Goal: Information Seeking & Learning: Learn about a topic

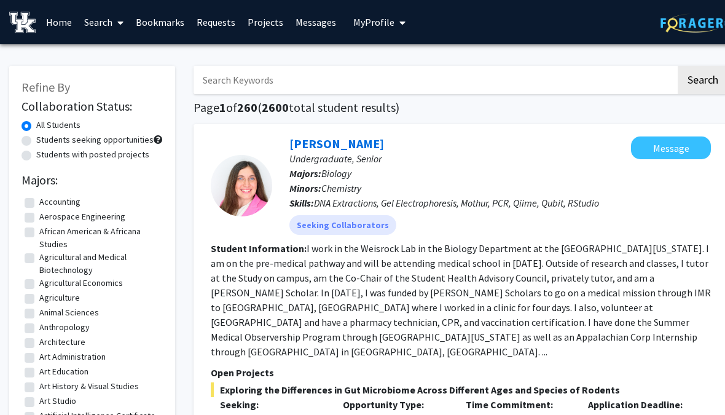
click at [36, 136] on label "Students seeking opportunities" at bounding box center [94, 139] width 117 height 13
click at [36, 136] on input "Students seeking opportunities" at bounding box center [40, 137] width 8 height 8
radio input "true"
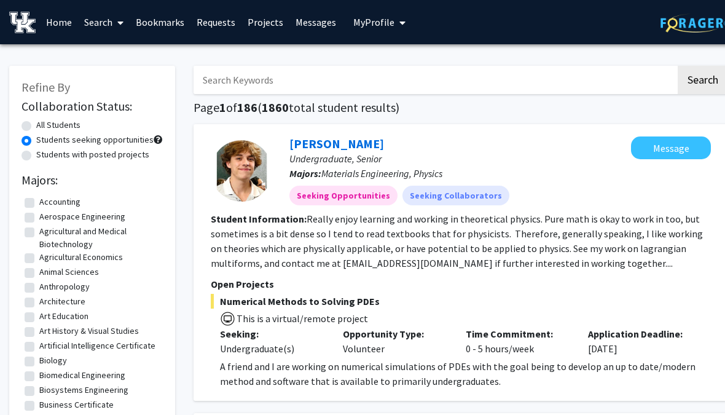
click at [36, 158] on label "Students with posted projects" at bounding box center [92, 154] width 113 height 13
click at [36, 156] on input "Students with posted projects" at bounding box center [40, 152] width 8 height 8
radio input "true"
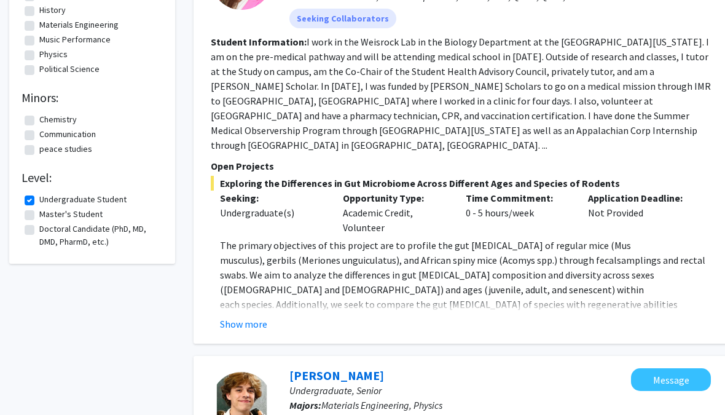
scroll to position [204, 0]
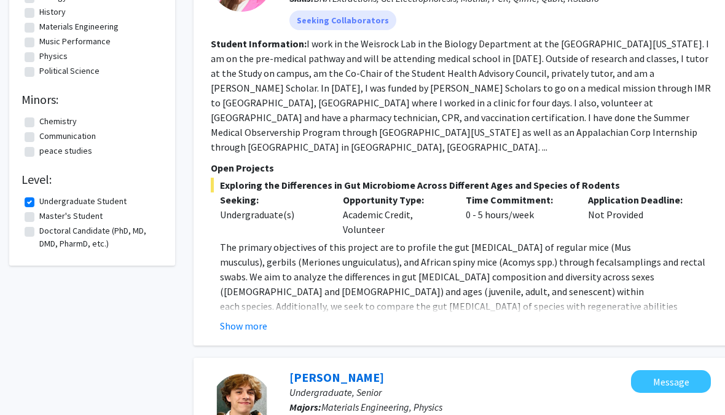
click at [39, 214] on label "Master's Student" at bounding box center [70, 216] width 63 height 13
click at [39, 214] on input "Master's Student" at bounding box center [43, 214] width 8 height 8
checkbox input "true"
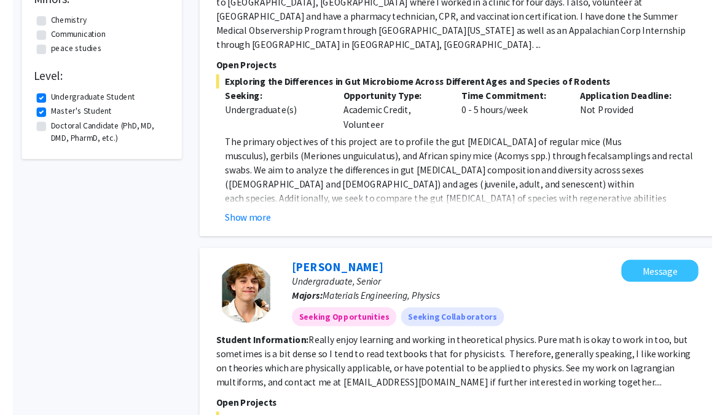
scroll to position [318, 0]
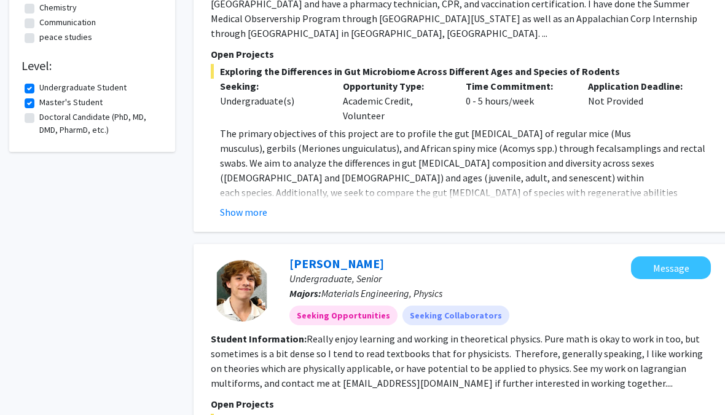
click at [39, 84] on label "Undergraduate Student" at bounding box center [82, 87] width 87 height 13
click at [39, 84] on input "Undergraduate Student" at bounding box center [43, 85] width 8 height 8
checkbox input "false"
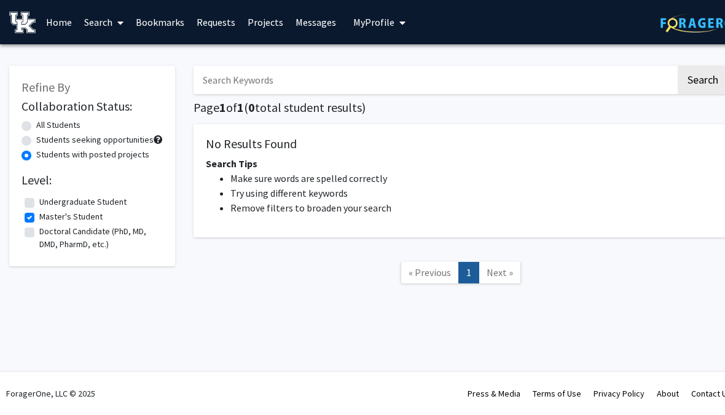
click at [39, 229] on label "Doctoral Candidate (PhD, MD, DMD, PharmD, etc.)" at bounding box center [99, 238] width 120 height 26
click at [39, 229] on input "Doctoral Candidate (PhD, MD, DMD, PharmD, etc.)" at bounding box center [43, 229] width 8 height 8
checkbox input "true"
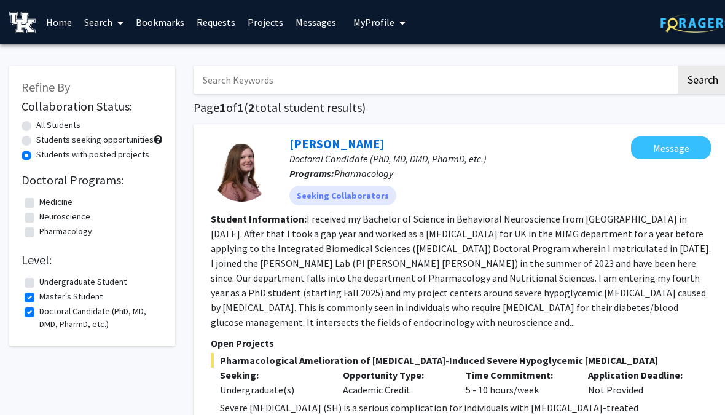
click at [39, 285] on label "Undergraduate Student" at bounding box center [82, 281] width 87 height 13
click at [39, 283] on input "Undergraduate Student" at bounding box center [43, 279] width 8 height 8
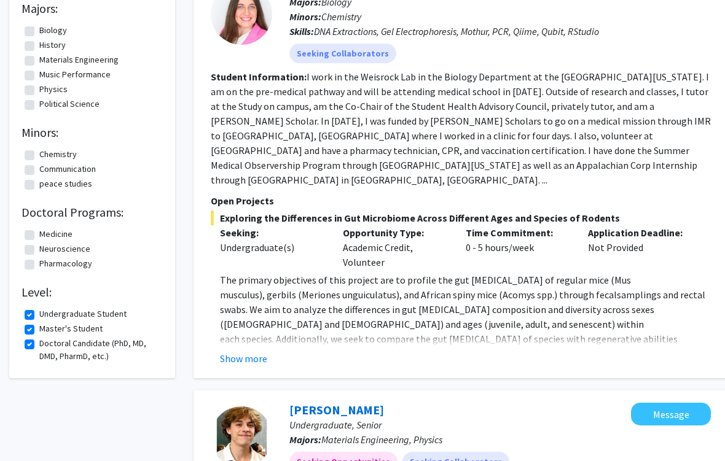
scroll to position [202, 0]
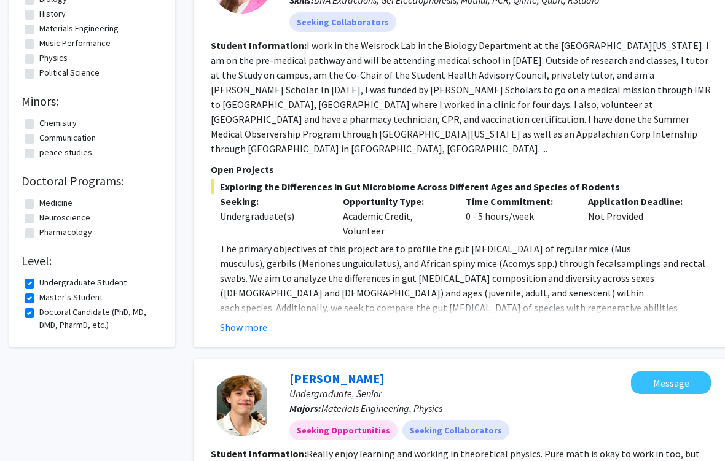
click at [39, 279] on label "Undergraduate Student" at bounding box center [82, 283] width 87 height 13
click at [39, 279] on input "Undergraduate Student" at bounding box center [43, 281] width 8 height 8
checkbox input "false"
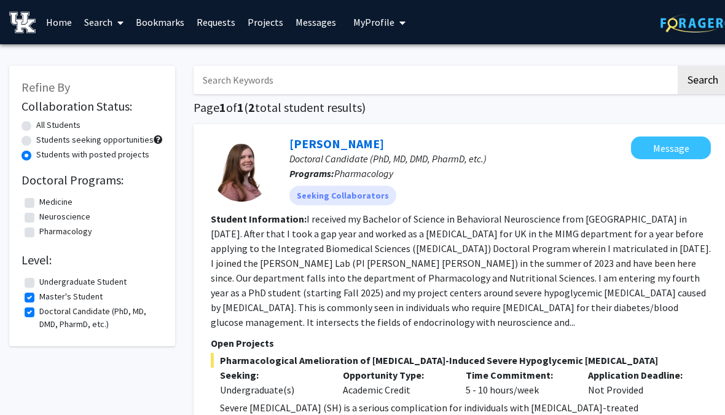
click at [39, 295] on label "Master's Student" at bounding box center [70, 296] width 63 height 13
click at [39, 295] on input "Master's Student" at bounding box center [43, 294] width 8 height 8
checkbox input "false"
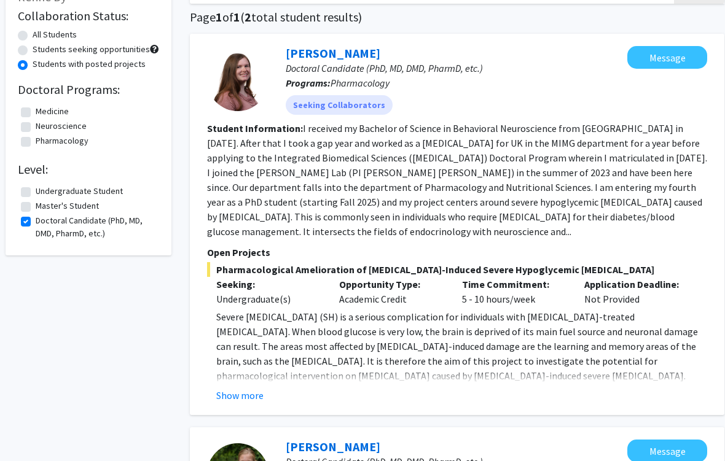
scroll to position [90, 3]
click at [217, 368] on fg-read-more "Severe [MEDICAL_DATA] (SH) is a serious complication for individuals with [MEDI…" at bounding box center [458, 356] width 500 height 93
click at [232, 388] on button "Show more" at bounding box center [240, 395] width 47 height 15
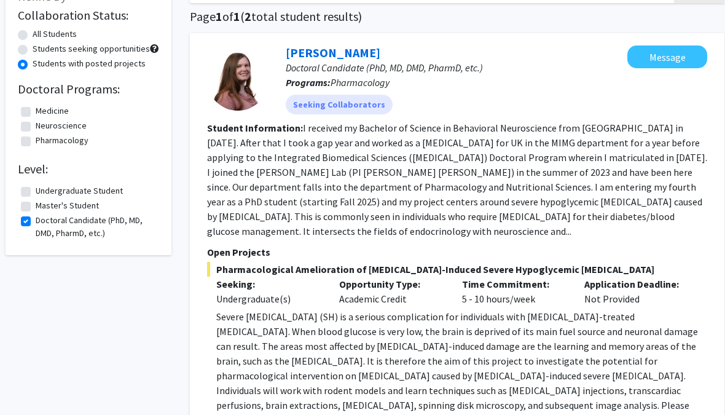
click at [213, 277] on div "Seeking: Undergraduate(s)" at bounding box center [269, 291] width 123 height 29
click at [231, 101] on div at bounding box center [238, 80] width 61 height 61
click at [291, 55] on link "[PERSON_NAME]" at bounding box center [333, 52] width 95 height 15
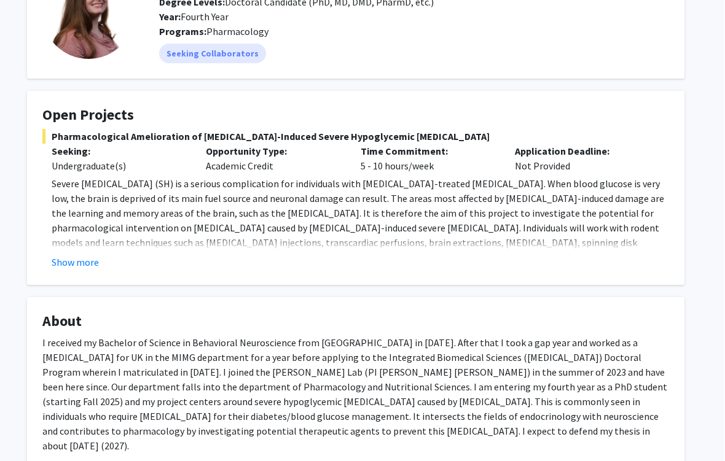
scroll to position [104, 11]
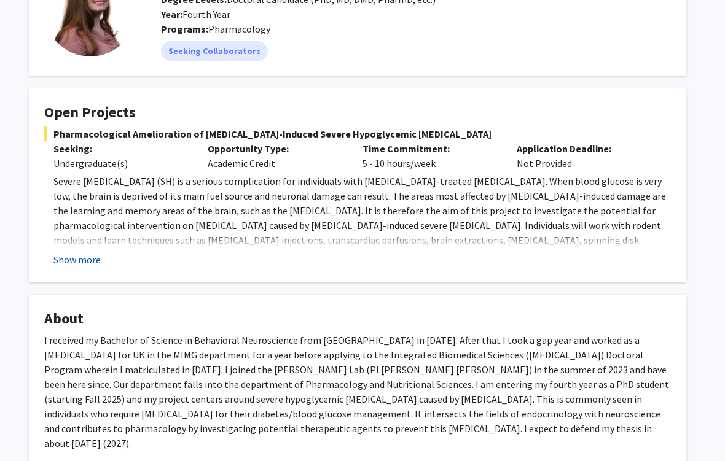
click at [70, 261] on button "Show more" at bounding box center [76, 260] width 47 height 15
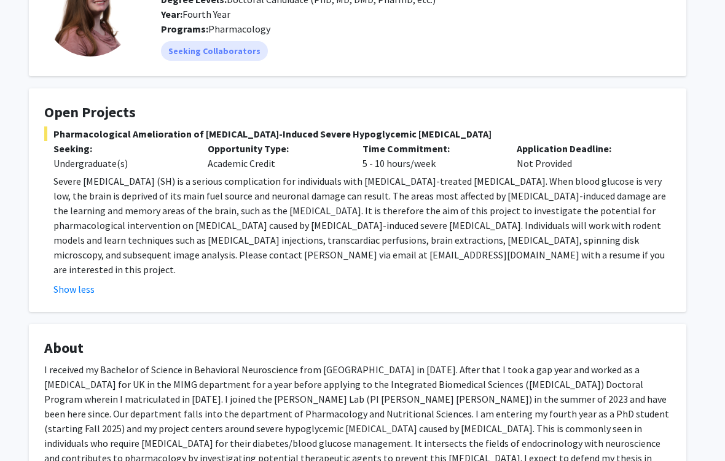
click at [57, 186] on p "Severe [MEDICAL_DATA] (SH) is a serious complication for individuals with [MEDI…" at bounding box center [362, 225] width 618 height 103
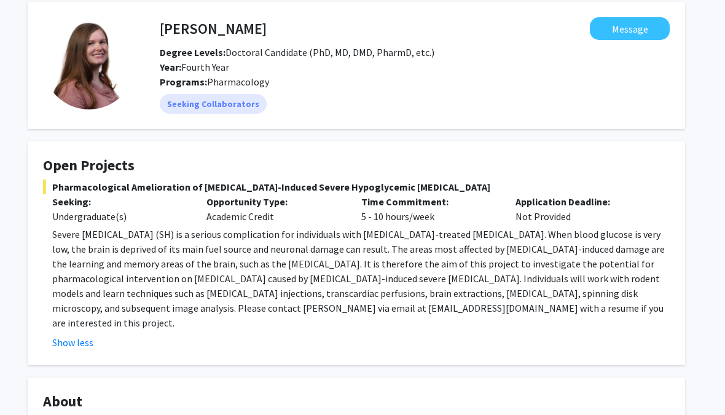
scroll to position [0, 12]
